Goal: Information Seeking & Learning: Learn about a topic

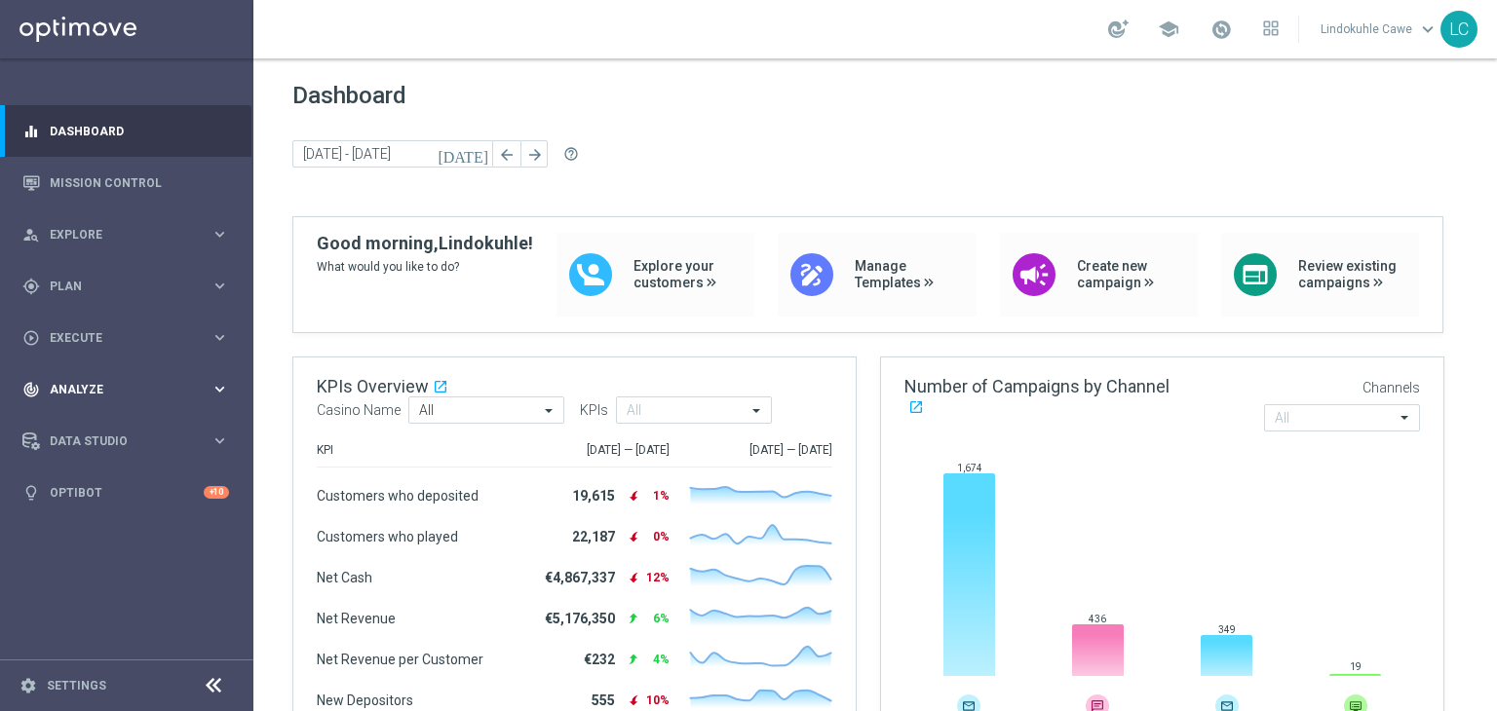
click at [109, 390] on span "Analyze" at bounding box center [130, 390] width 161 height 12
click at [96, 423] on div "Customer 360" at bounding box center [151, 429] width 201 height 29
click at [93, 430] on div "Customer 360" at bounding box center [151, 429] width 201 height 29
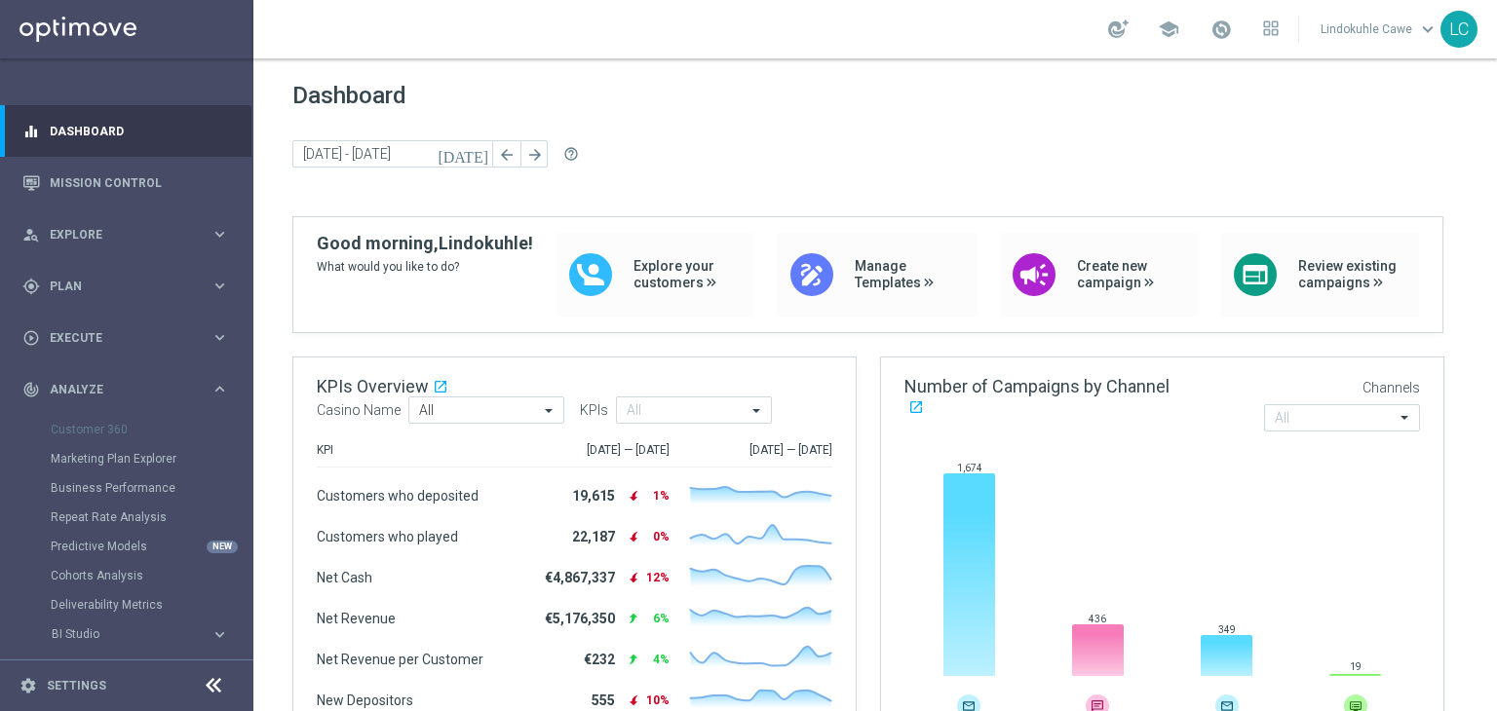
click at [93, 430] on div "Customer 360" at bounding box center [151, 429] width 201 height 29
